Goal: Communication & Community: Answer question/provide support

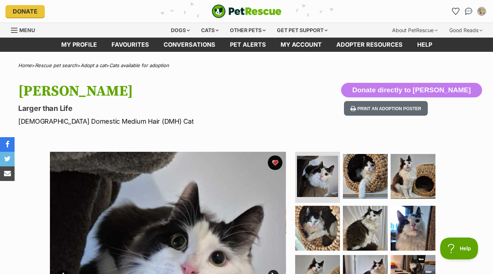
click at [467, 10] on img "Conversations" at bounding box center [469, 11] width 8 height 7
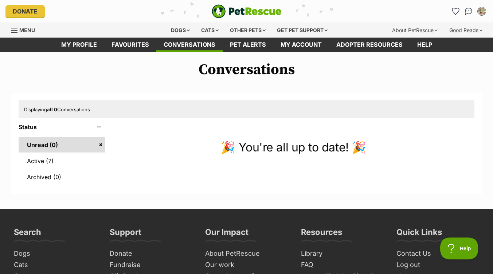
click at [44, 162] on link "Active (7)" at bounding box center [62, 160] width 87 height 15
